Goal: Transaction & Acquisition: Purchase product/service

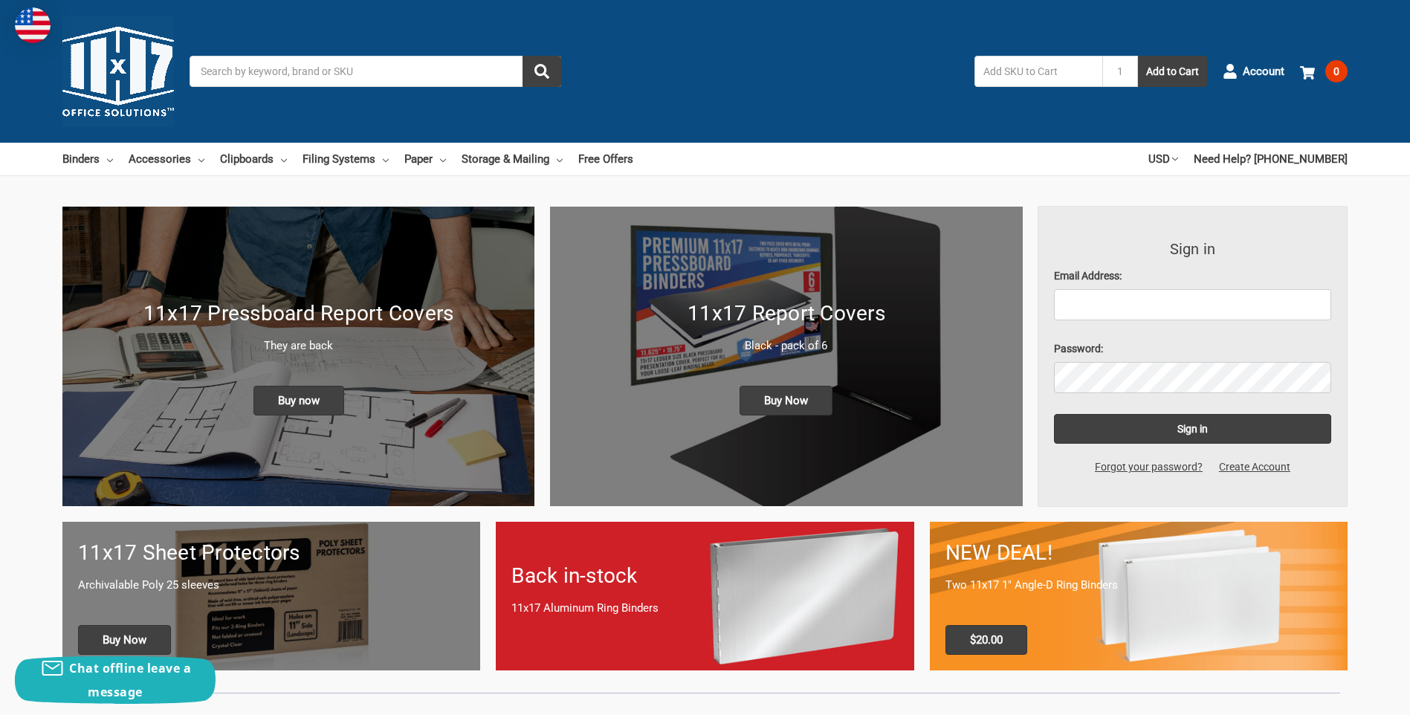
click at [317, 74] on input "Search" at bounding box center [376, 71] width 372 height 31
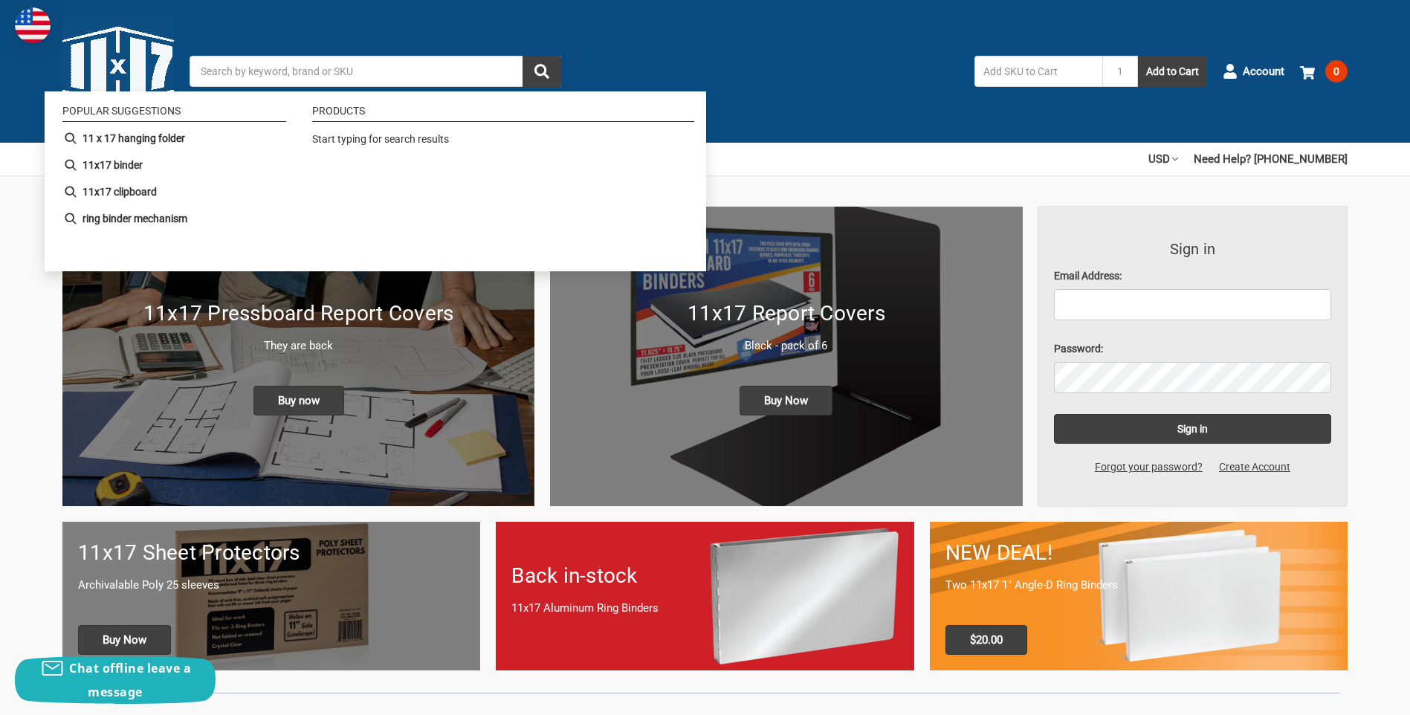
click at [629, 55] on div "Toggle menu Search 1 Add to Cart Account 0 Your Cart Your Cart Is Empty. Total …" at bounding box center [705, 71] width 1410 height 143
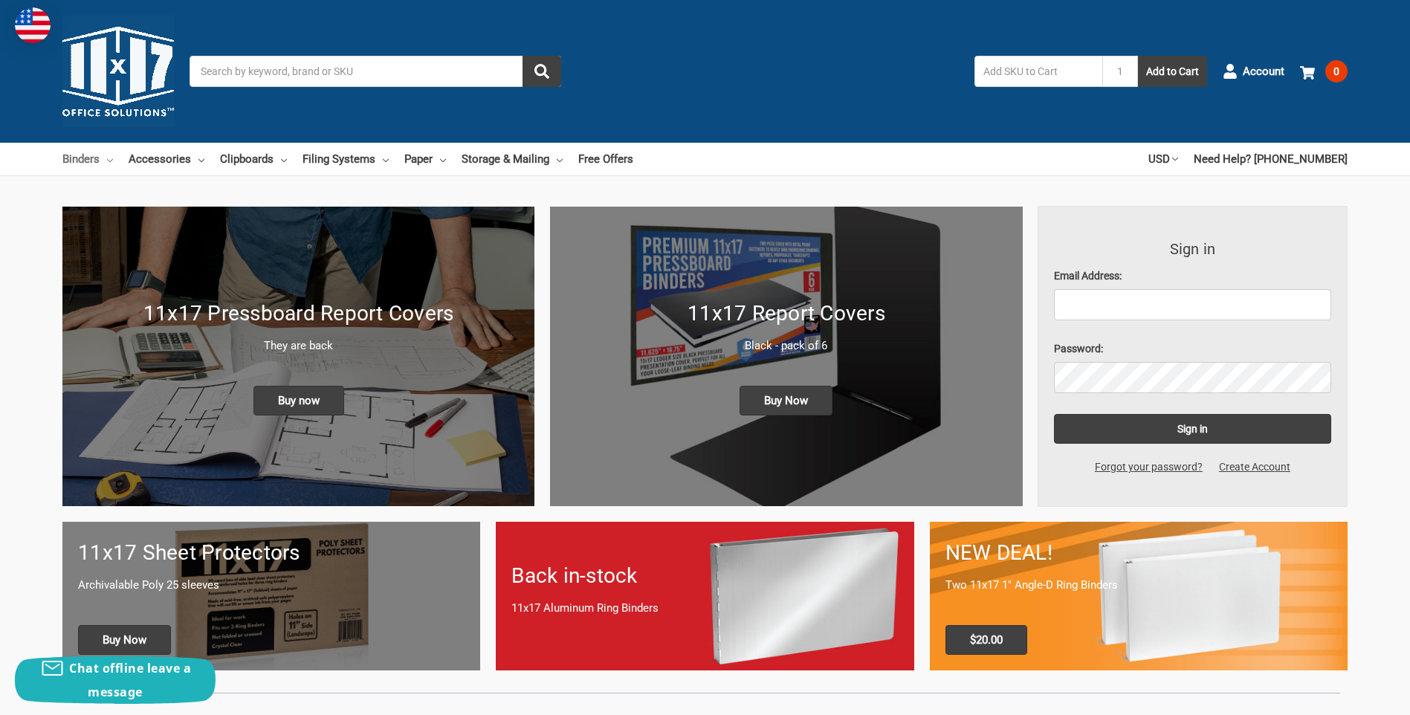
click at [110, 161] on icon at bounding box center [110, 161] width 6 height 6
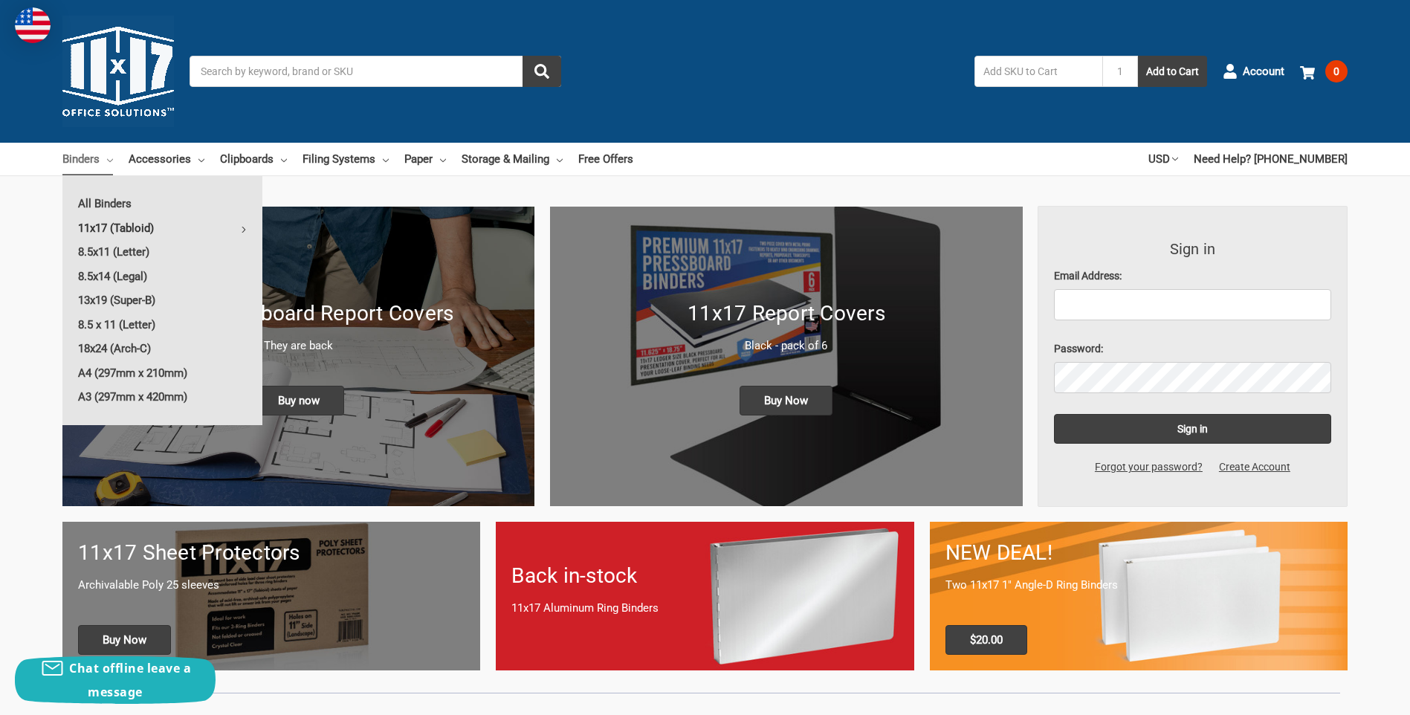
click at [133, 224] on link "11x17 (Tabloid)" at bounding box center [162, 228] width 200 height 24
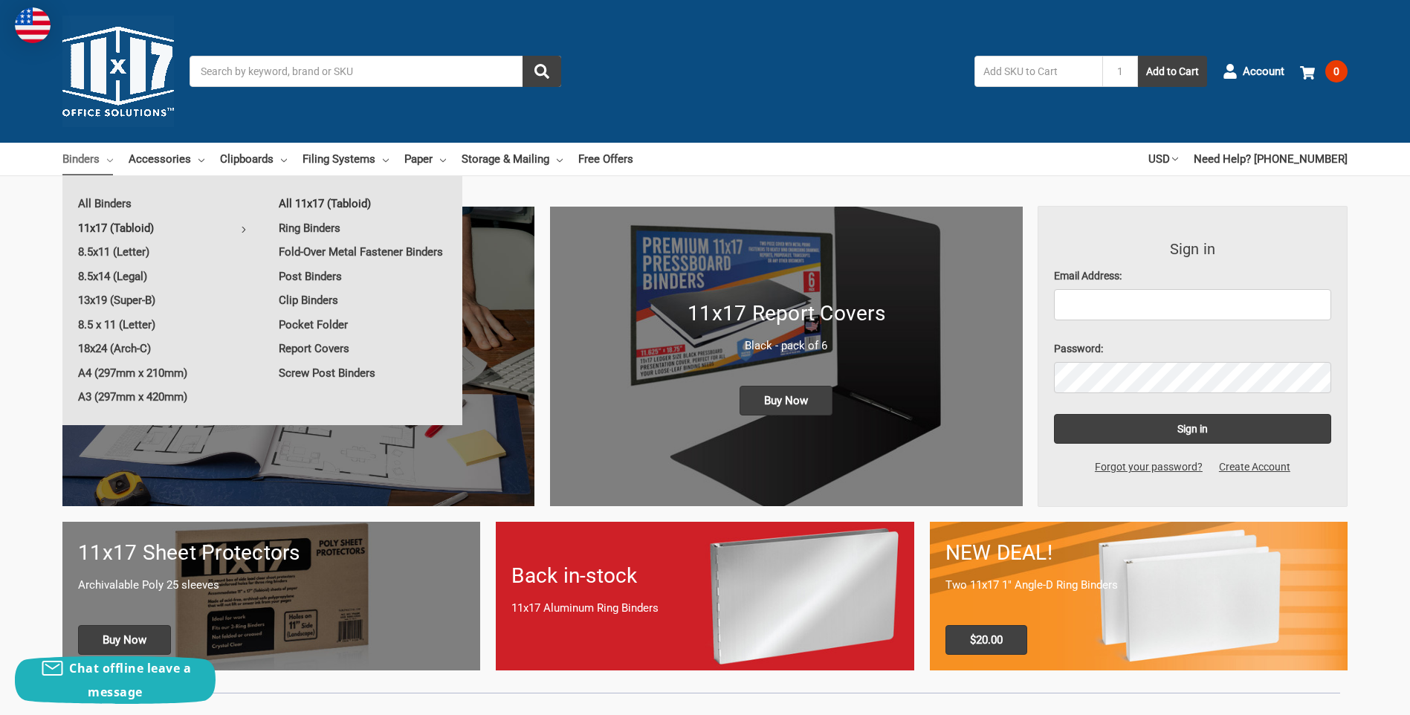
click at [335, 201] on link "All 11x17 (Tabloid)" at bounding box center [362, 204] width 199 height 24
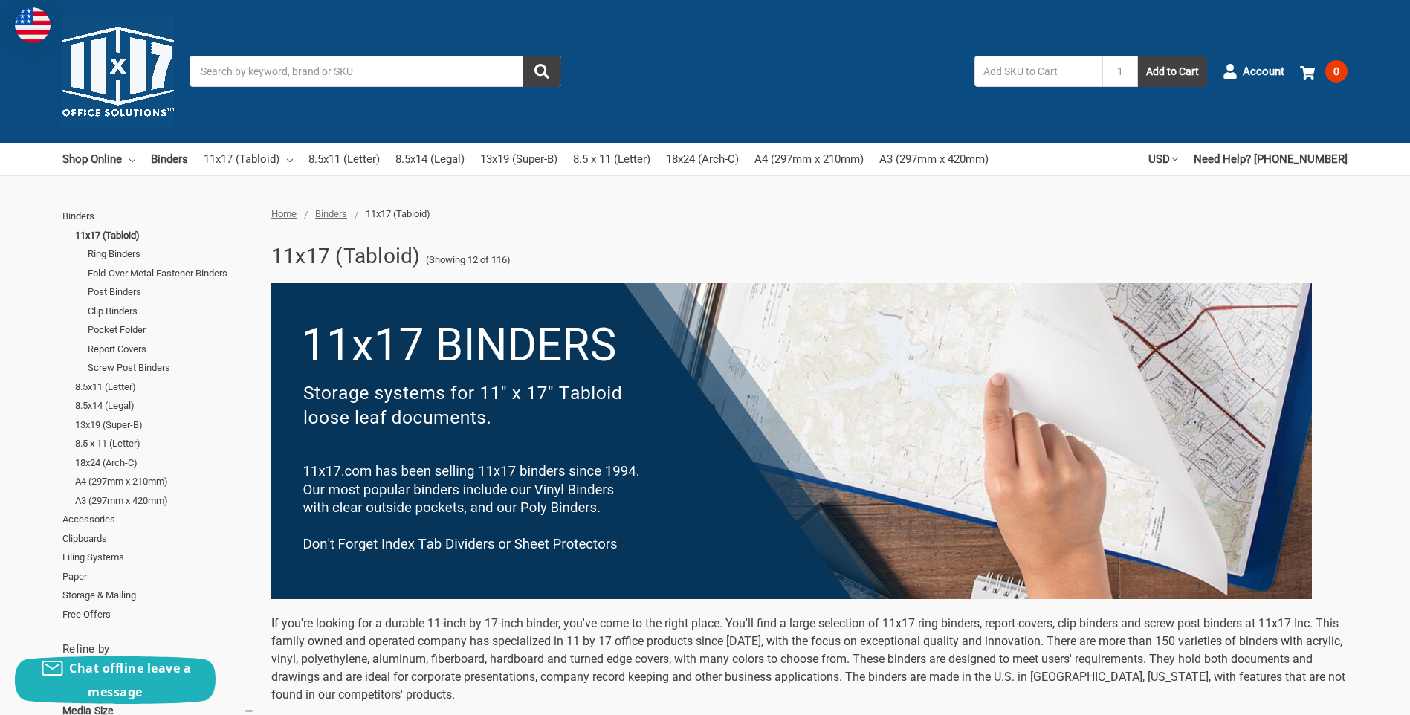
click at [345, 66] on input "Search" at bounding box center [376, 71] width 372 height 31
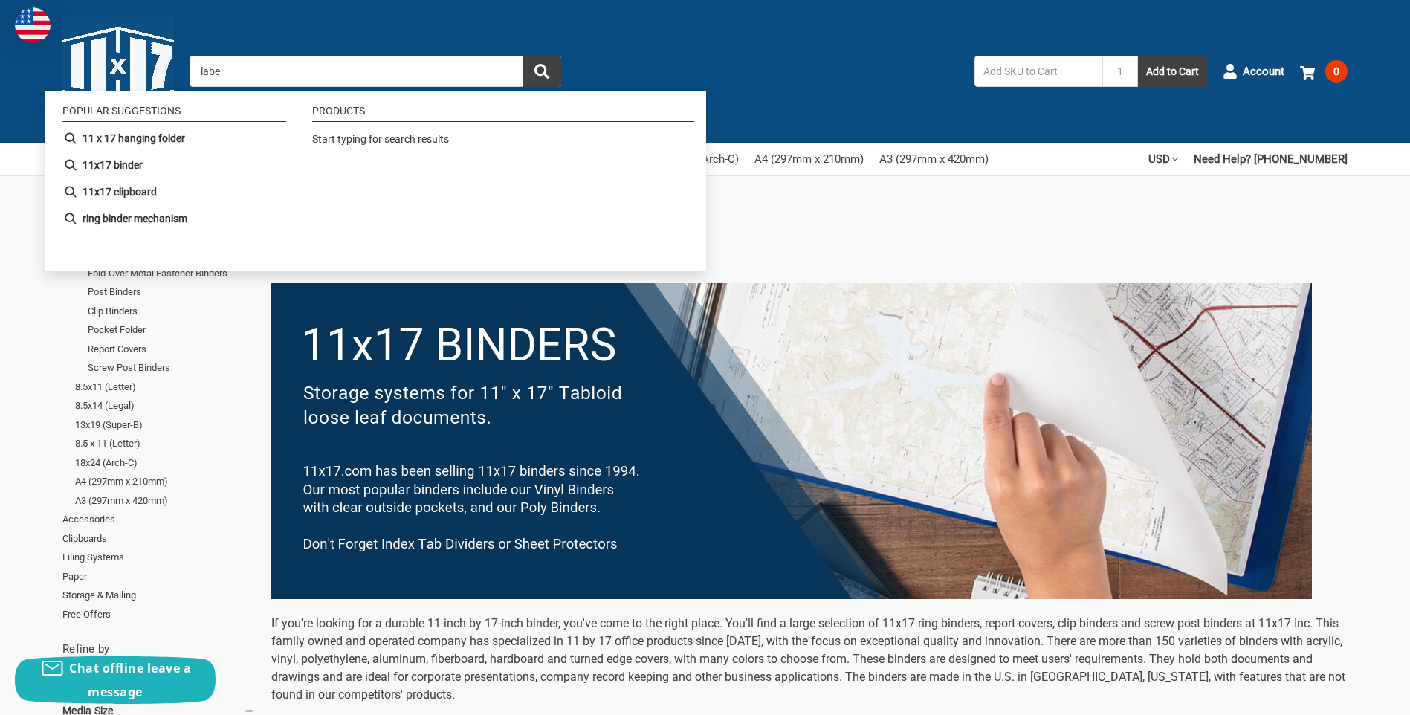
type input "label"
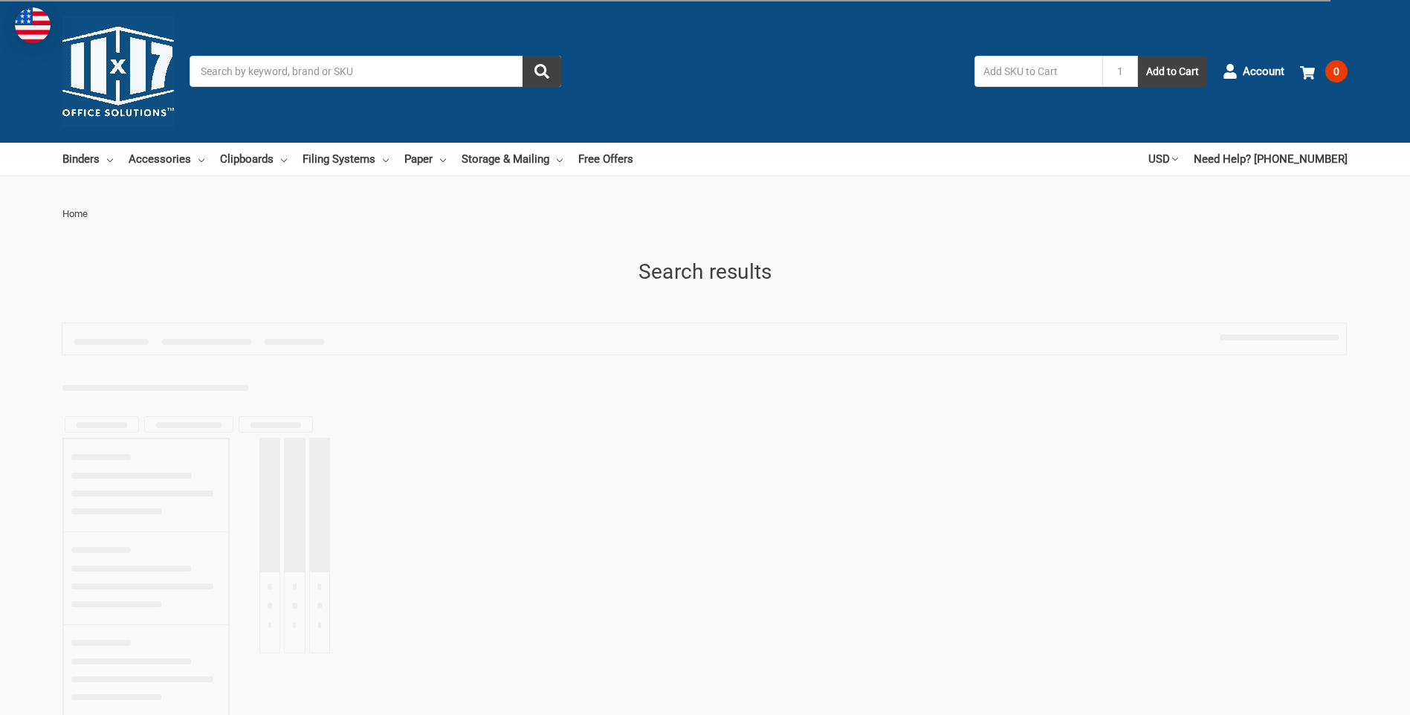
type input "label"
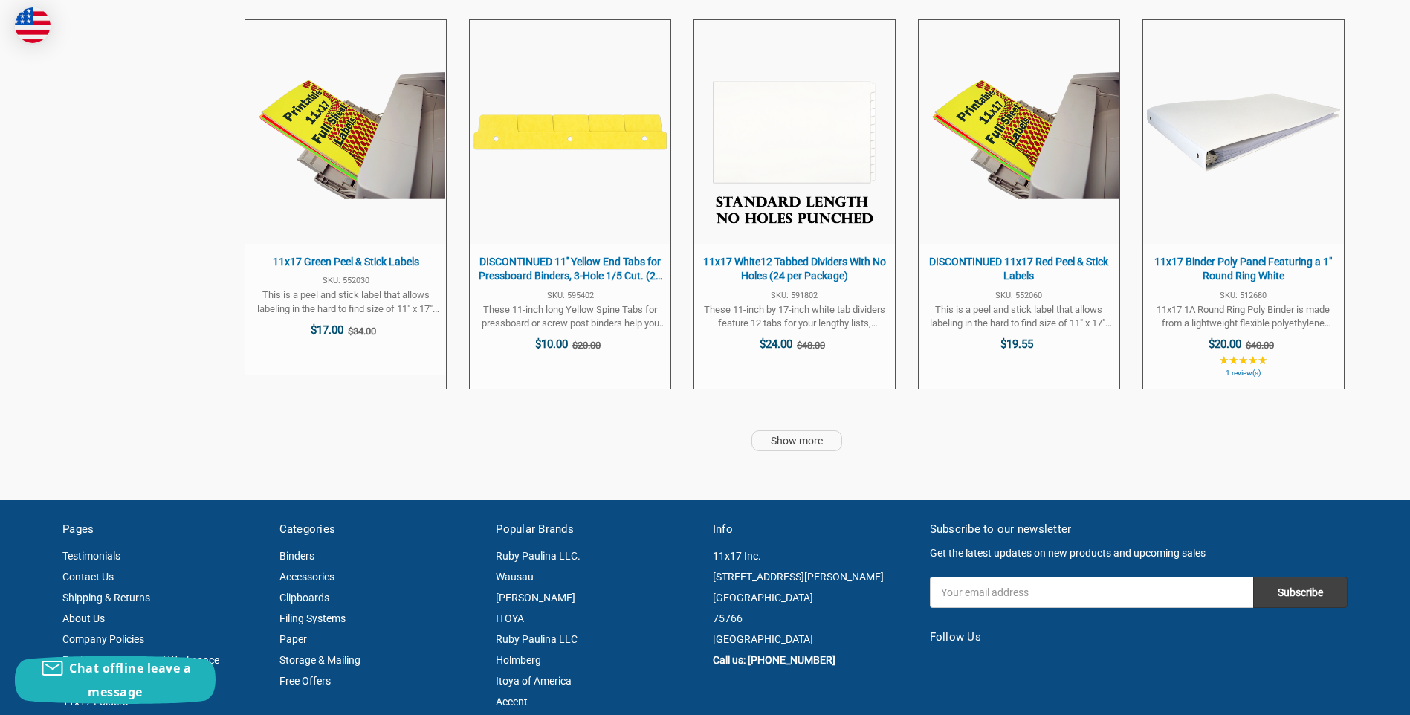
scroll to position [3939, 0]
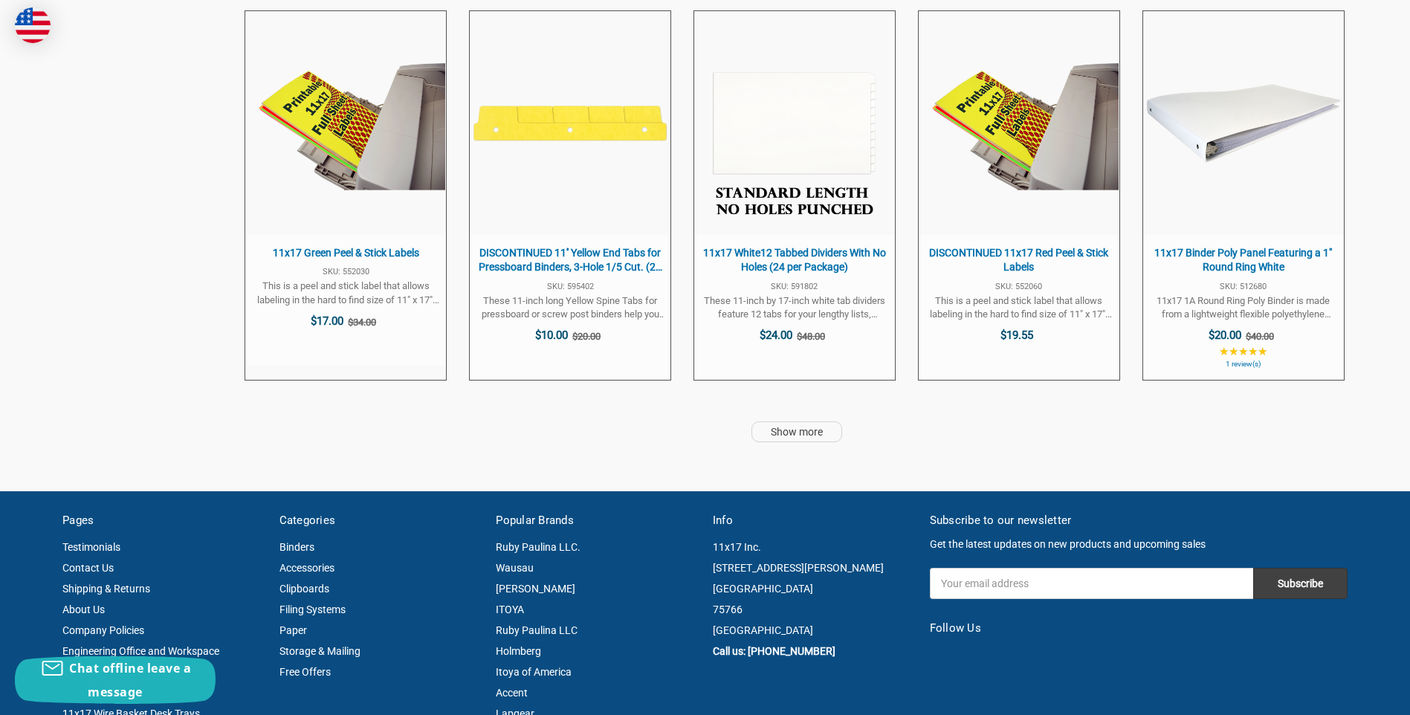
click at [798, 429] on link "Show more" at bounding box center [796, 431] width 91 height 21
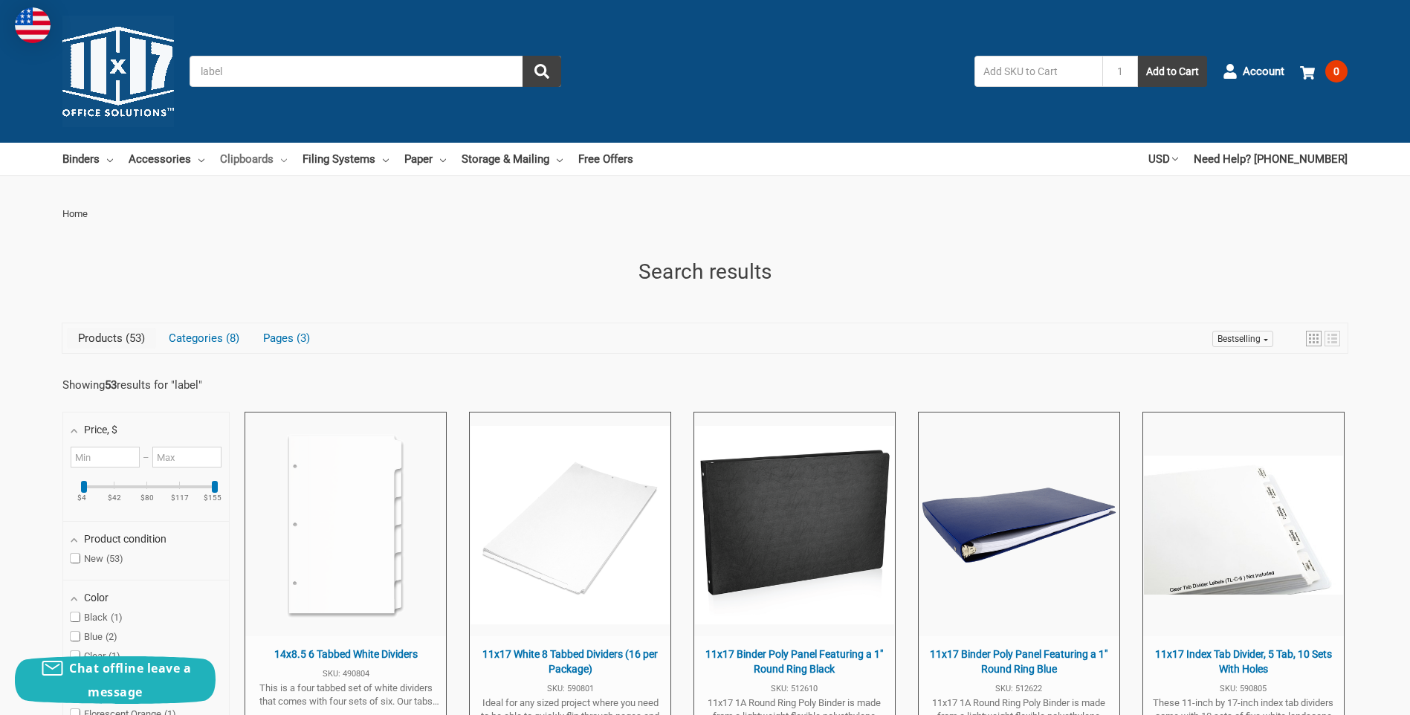
click at [281, 163] on icon at bounding box center [284, 161] width 6 height 6
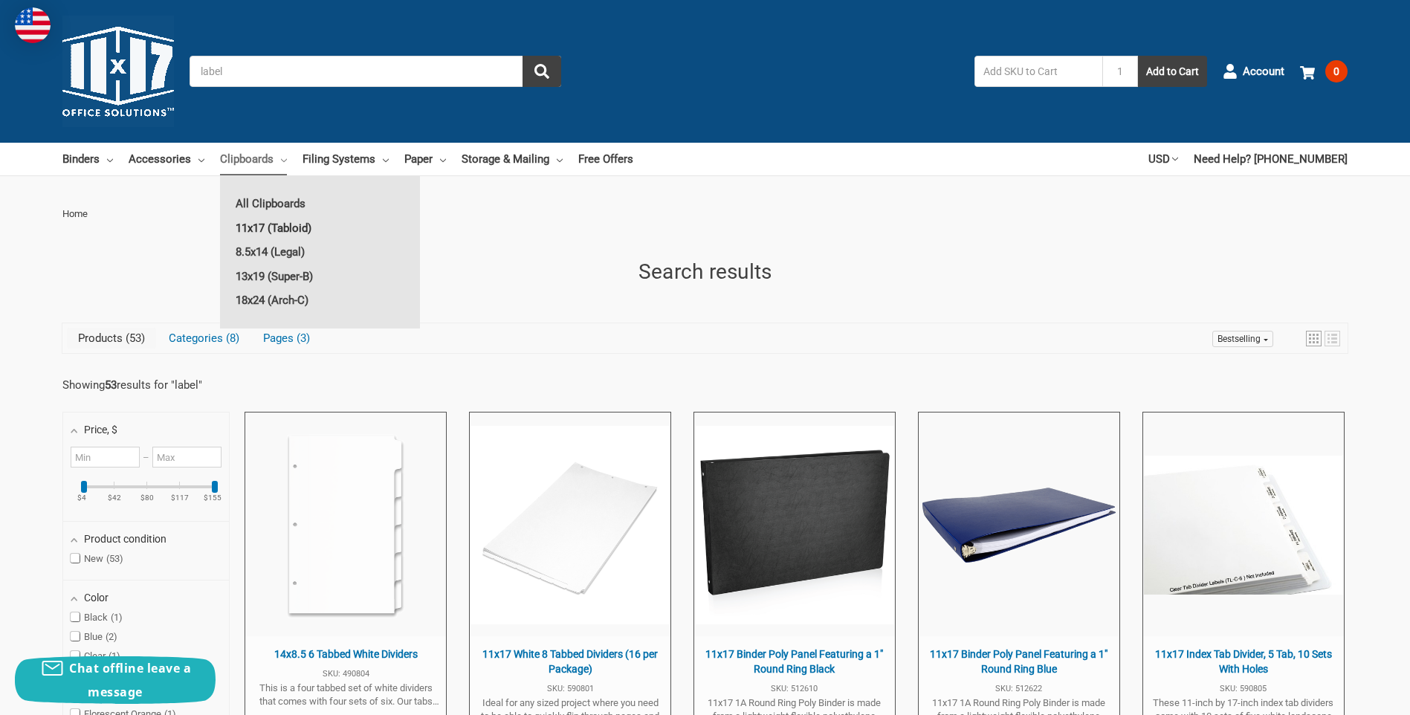
click at [304, 229] on link "11x17 (Tabloid)" at bounding box center [320, 228] width 200 height 24
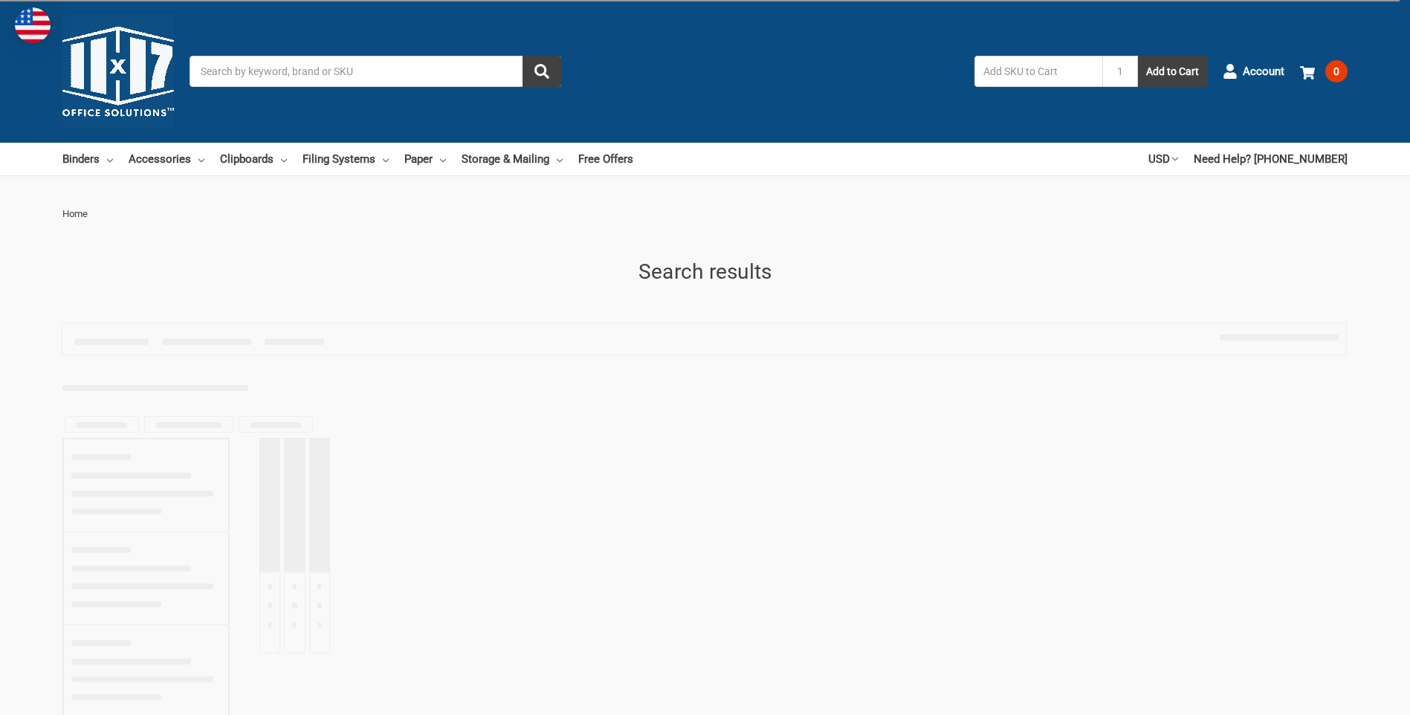
type input "label"
